Goal: Information Seeking & Learning: Learn about a topic

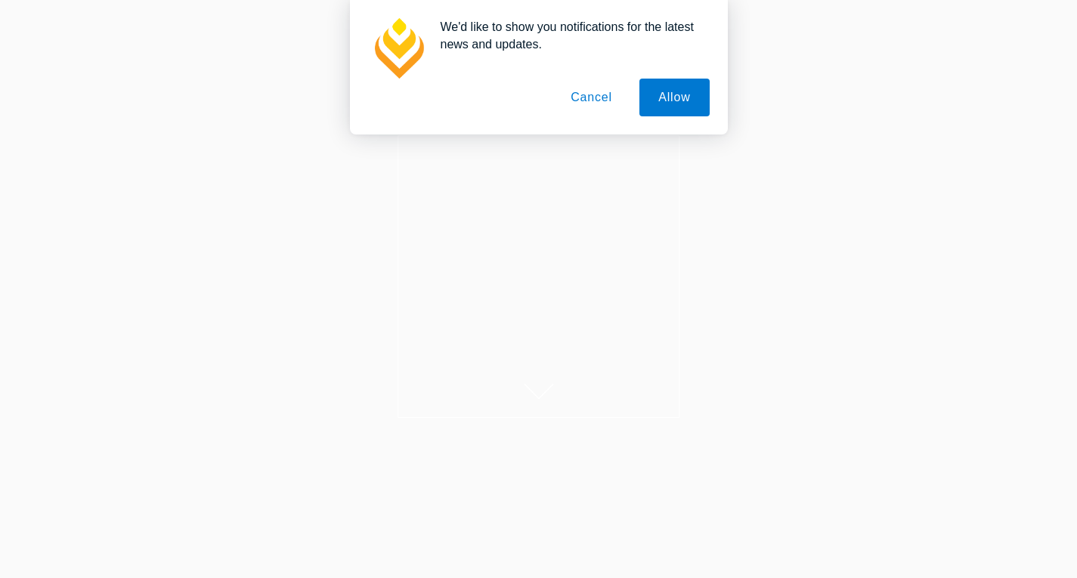
click at [581, 86] on button "Cancel" at bounding box center [591, 98] width 79 height 38
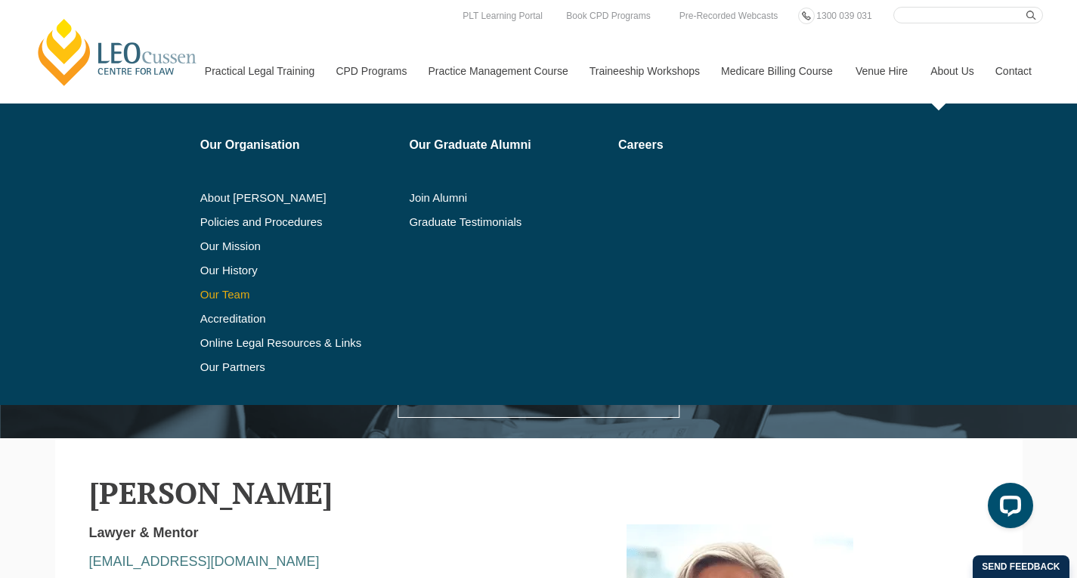
click at [234, 299] on link "Our Team" at bounding box center [299, 295] width 199 height 12
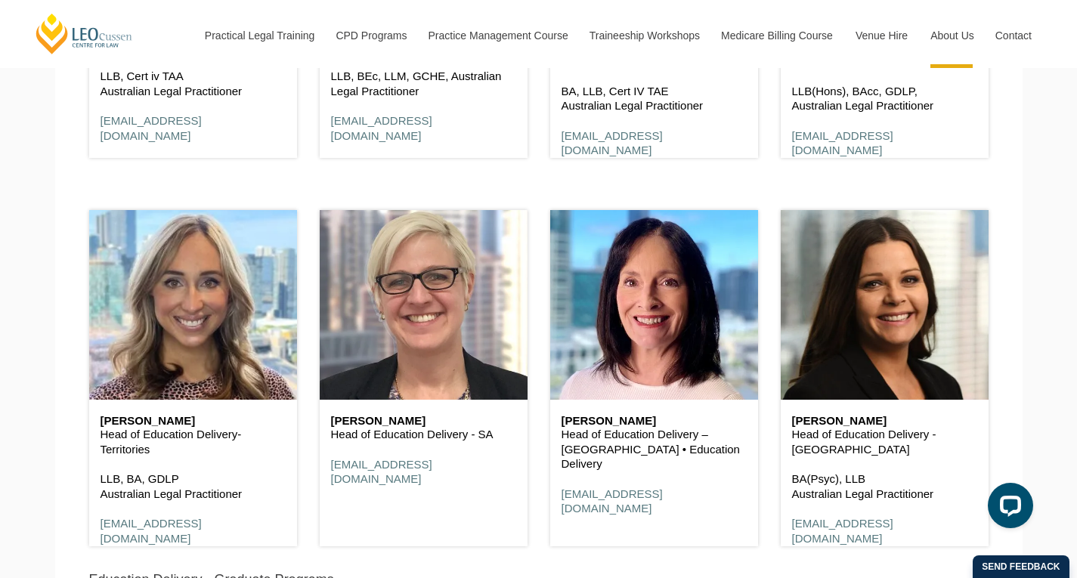
scroll to position [1424, 0]
